Goal: Task Accomplishment & Management: Manage account settings

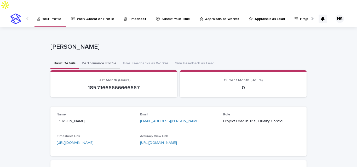
click at [96, 59] on button "Performance Profile" at bounding box center [99, 64] width 41 height 11
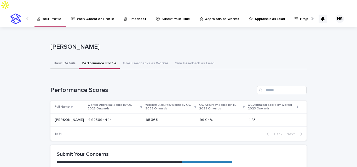
click at [67, 59] on button "Basic Details" at bounding box center [64, 64] width 28 height 11
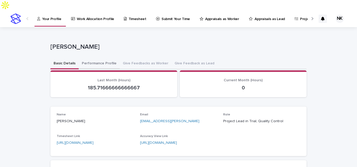
click at [100, 59] on button "Performance Profile" at bounding box center [99, 64] width 41 height 11
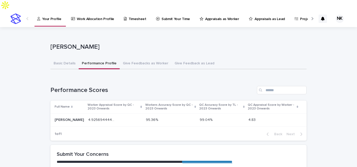
click at [85, 10] on p "Work Allocation Profile" at bounding box center [95, 15] width 37 height 11
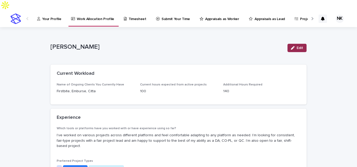
click at [290, 44] on button "Edit" at bounding box center [296, 48] width 19 height 8
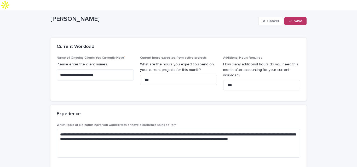
scroll to position [52, 0]
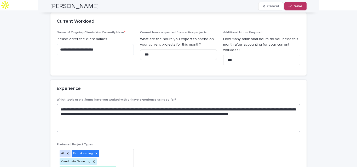
click at [165, 104] on textarea "**********" at bounding box center [178, 118] width 243 height 29
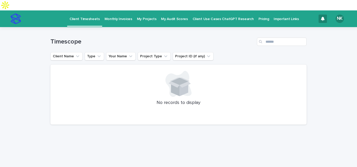
click at [163, 16] on link "My Audit Scores" at bounding box center [174, 18] width 31 height 16
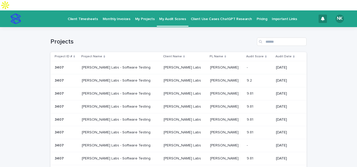
click at [76, 10] on p "Client Timesheets" at bounding box center [83, 15] width 30 height 11
